Goal: Information Seeking & Learning: Learn about a topic

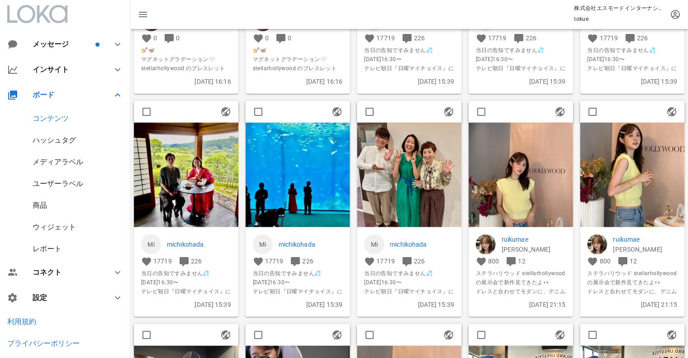
scroll to position [634, 0]
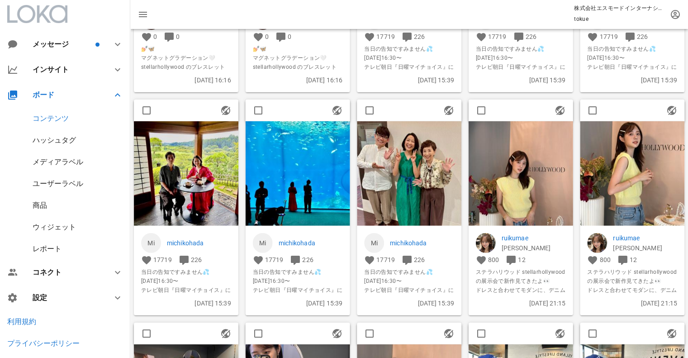
click at [521, 238] on p "ruikumae" at bounding box center [534, 238] width 64 height 10
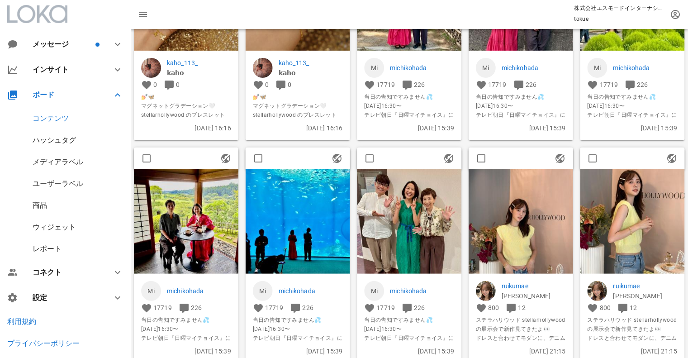
scroll to position [483, 0]
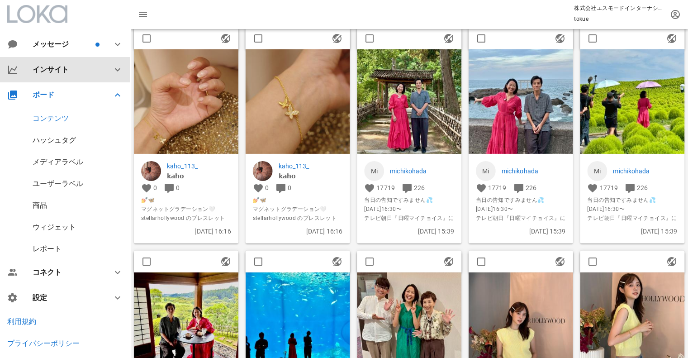
click at [62, 72] on div "インサイト" at bounding box center [67, 69] width 69 height 9
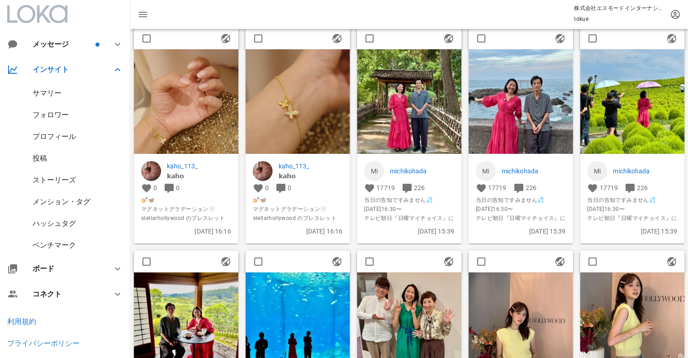
click at [54, 94] on div "サマリー" at bounding box center [47, 93] width 29 height 9
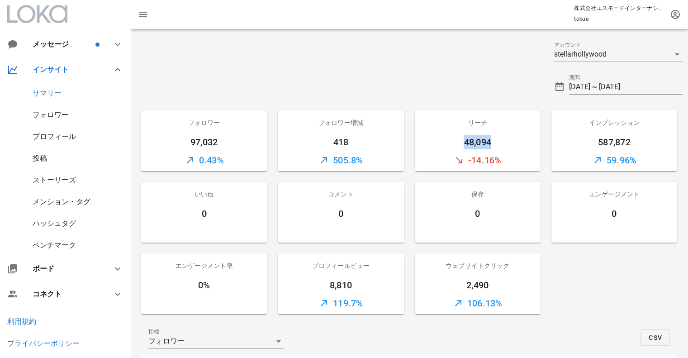
drag, startPoint x: 461, startPoint y: 139, endPoint x: 492, endPoint y: 146, distance: 31.1
click at [492, 146] on div "48,094" at bounding box center [478, 142] width 126 height 14
copy div "48,094"
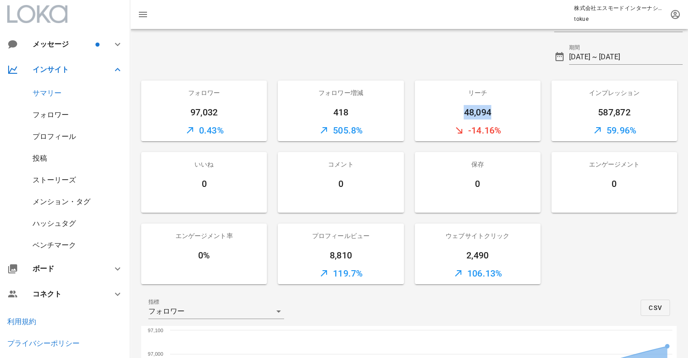
click at [51, 118] on div "フォロワー" at bounding box center [51, 114] width 36 height 9
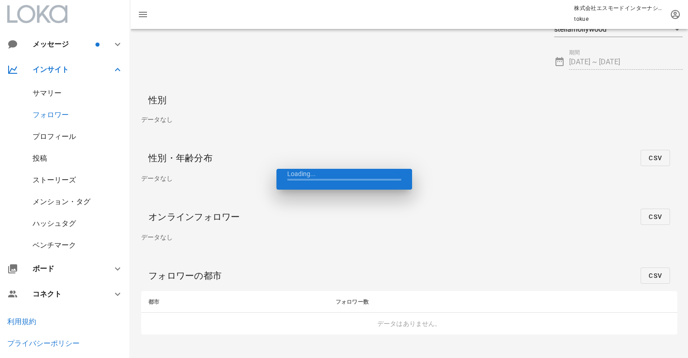
scroll to position [25, 0]
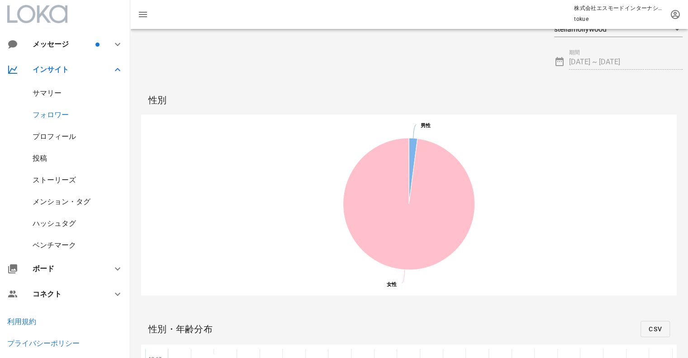
click at [45, 157] on div "投稿" at bounding box center [40, 158] width 14 height 9
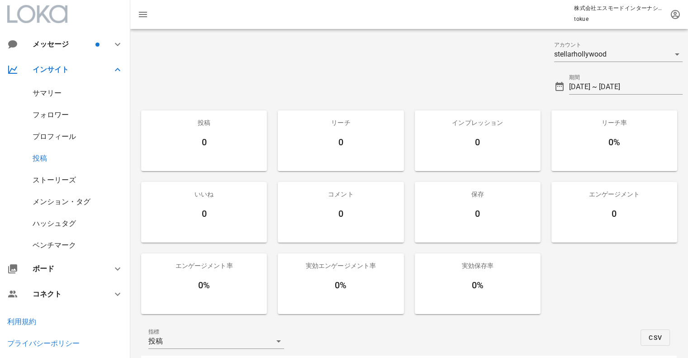
click at [65, 181] on div "ストーリーズ" at bounding box center [54, 180] width 43 height 9
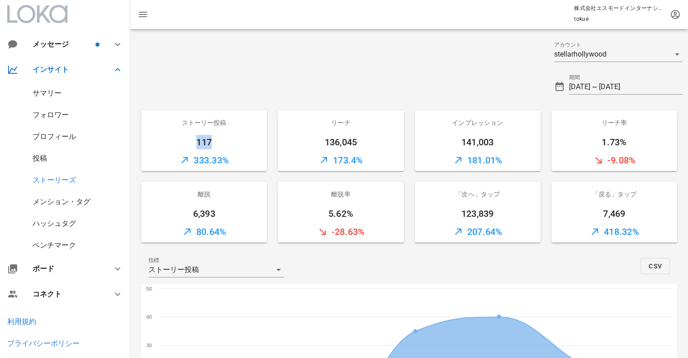
drag, startPoint x: 197, startPoint y: 142, endPoint x: 211, endPoint y: 140, distance: 14.1
click at [211, 140] on div "117" at bounding box center [204, 142] width 126 height 14
copy div "117"
drag, startPoint x: 284, startPoint y: 115, endPoint x: 279, endPoint y: 95, distance: 20.4
click at [283, 115] on div "リーチ" at bounding box center [341, 122] width 126 height 24
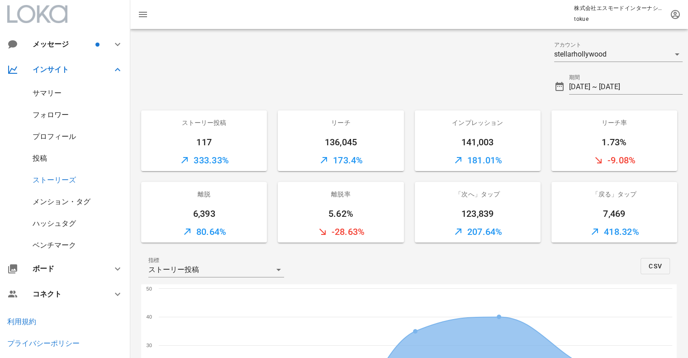
click at [76, 201] on div "メンション・タグ" at bounding box center [62, 201] width 58 height 9
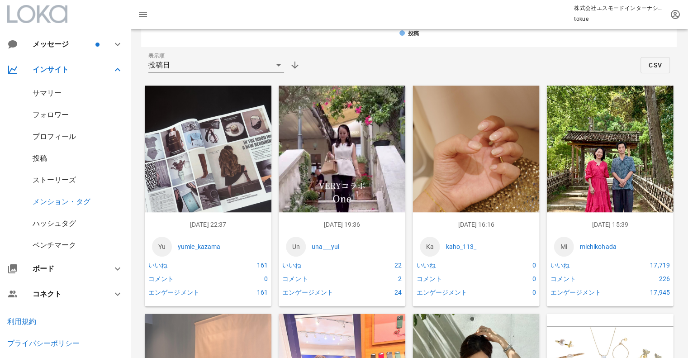
scroll to position [357, 0]
